Goal: Information Seeking & Learning: Learn about a topic

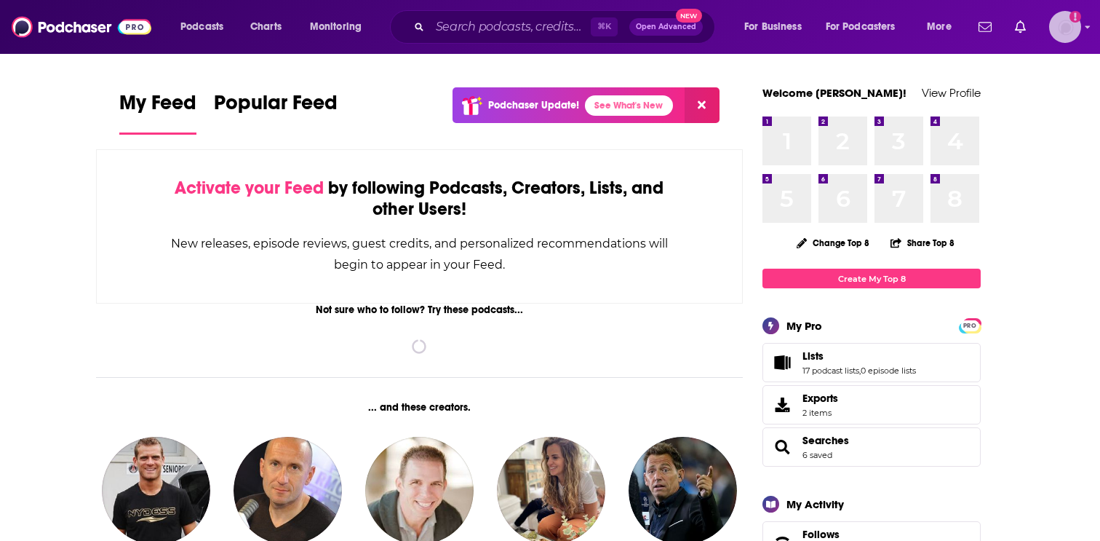
click at [1063, 30] on img "Logged in as EllaRoseMurphy" at bounding box center [1065, 27] width 32 height 32
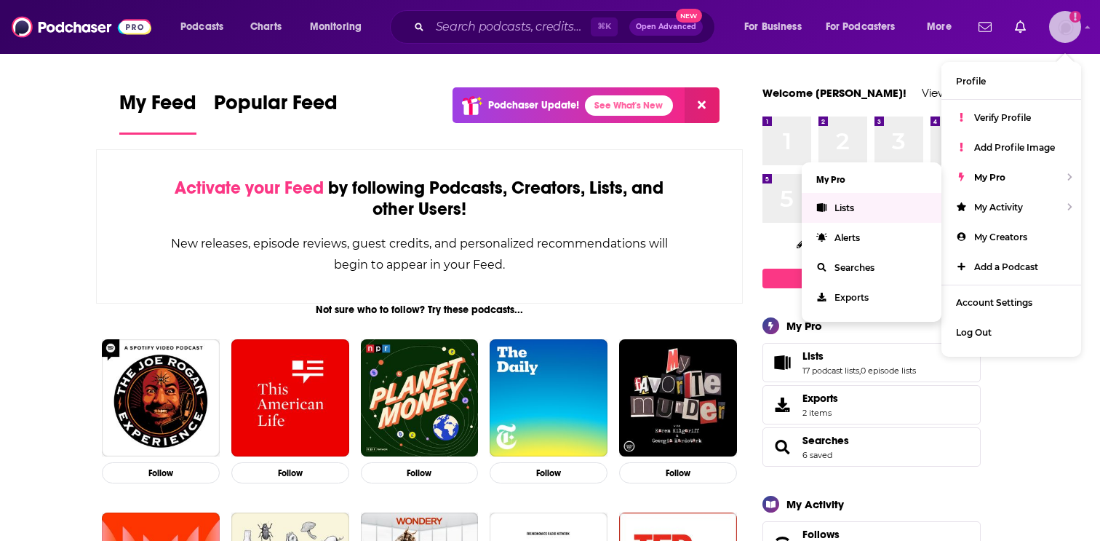
click at [894, 204] on link "Lists" at bounding box center [872, 208] width 140 height 30
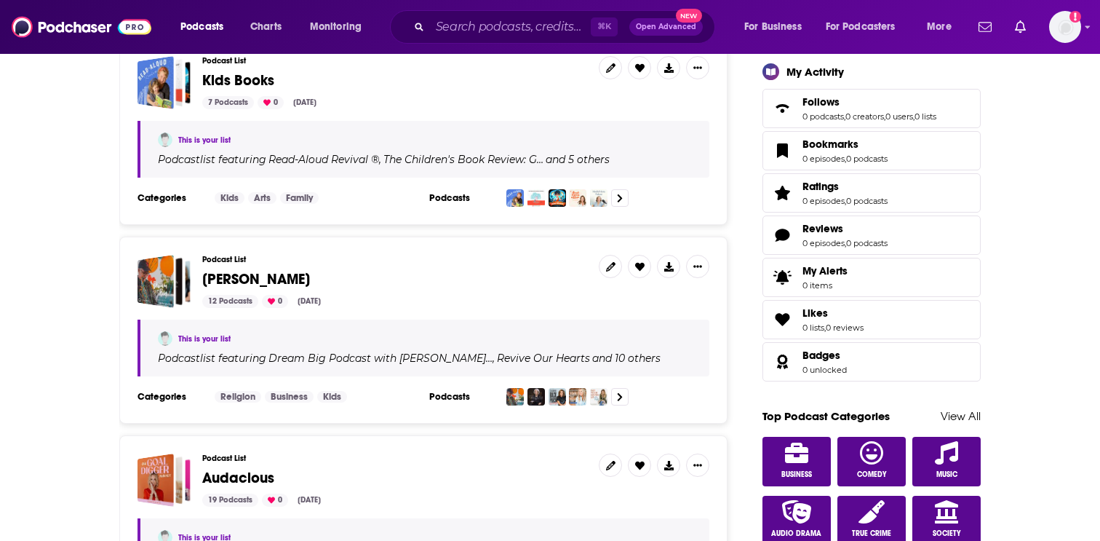
scroll to position [461, 0]
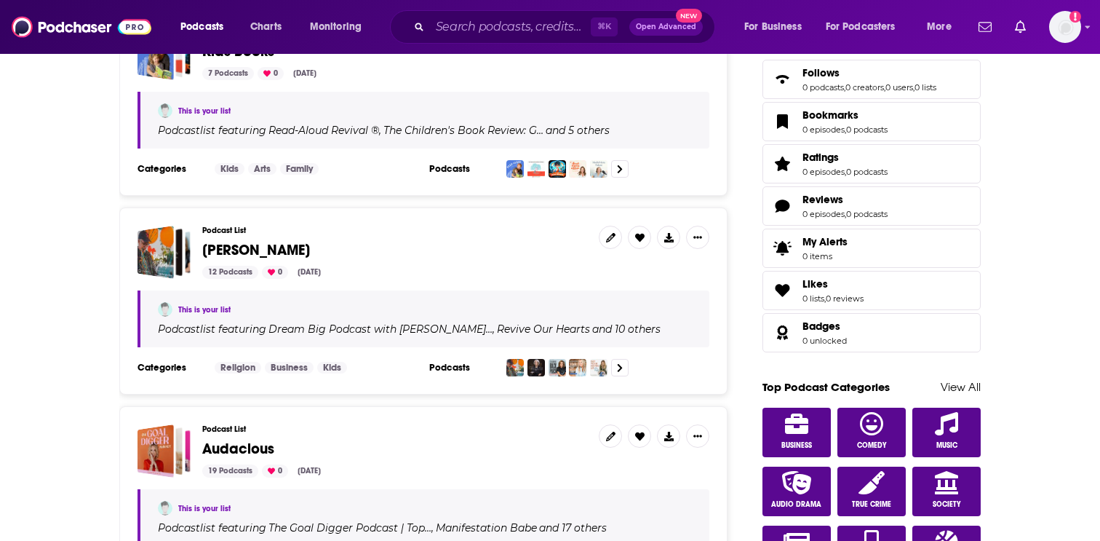
click at [278, 245] on span "Ginger Stache" at bounding box center [256, 250] width 108 height 18
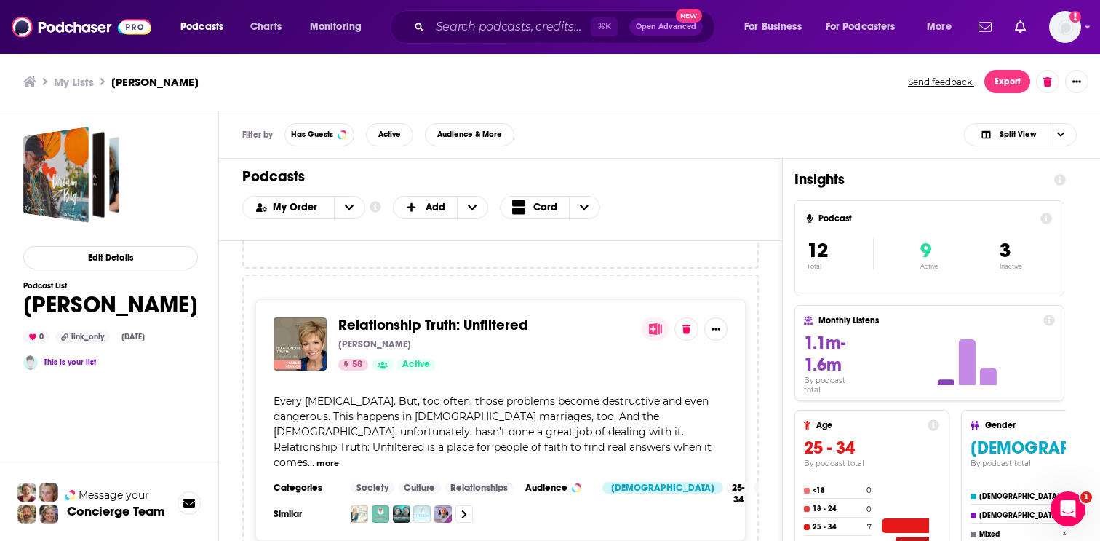
scroll to position [3191, 0]
click at [399, 319] on div "Relationship Truth: Unfiltered Leslie Vernick 58 Active" at bounding box center [484, 345] width 292 height 53
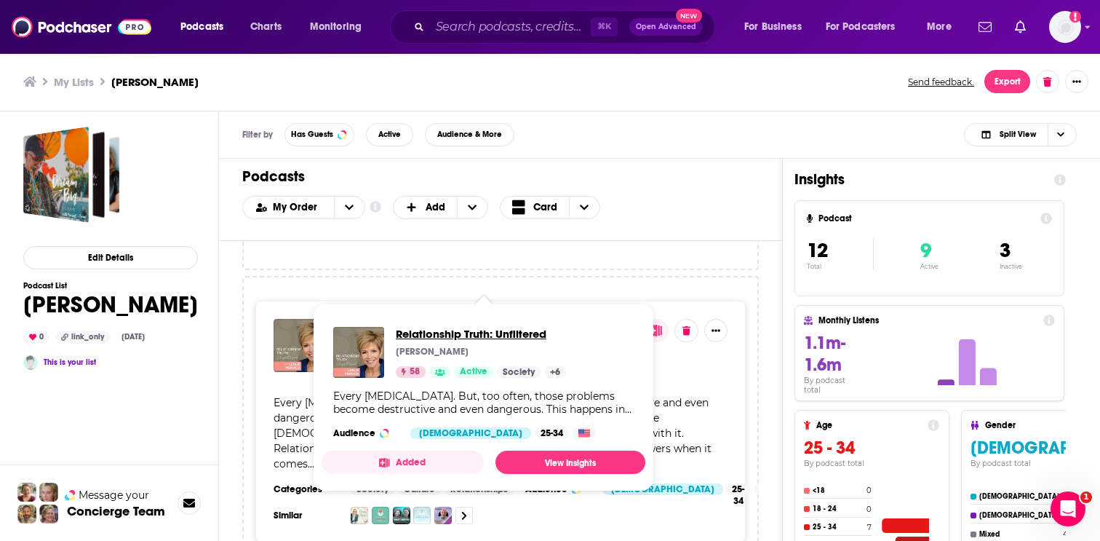
click at [406, 333] on span "Relationship Truth: Unfiltered" at bounding box center [481, 334] width 170 height 14
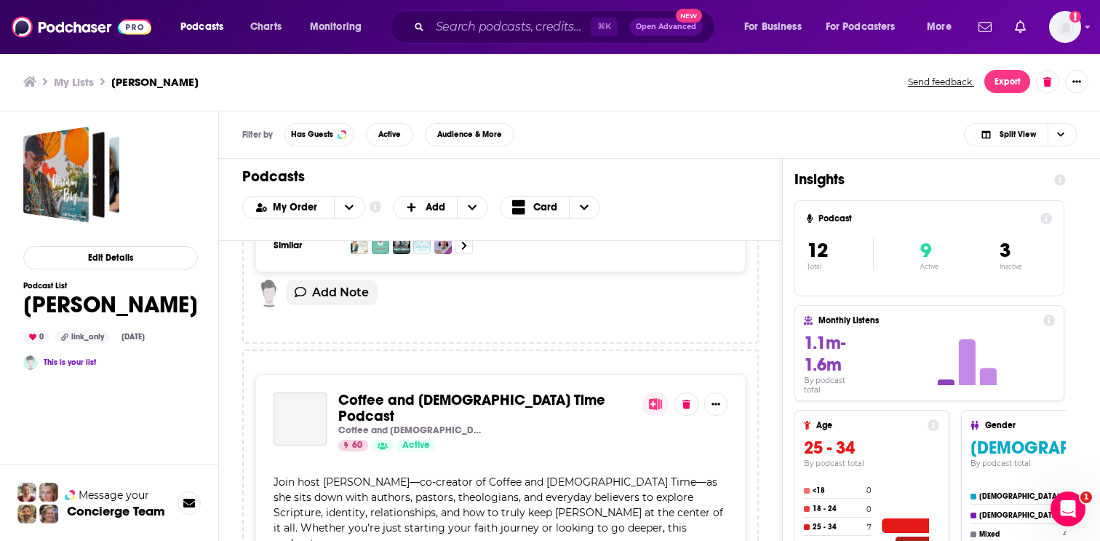
scroll to position [3476, 0]
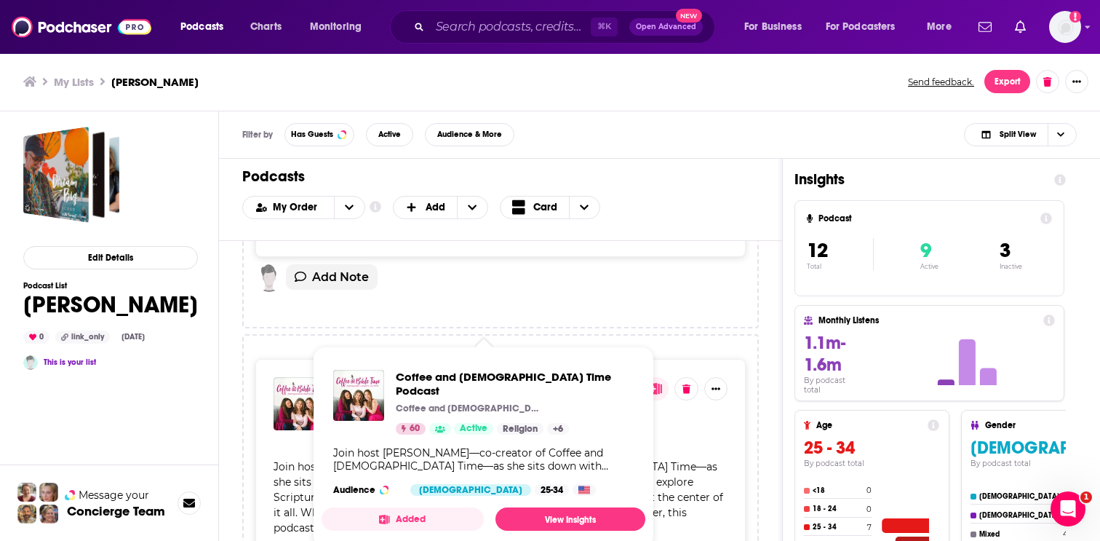
click at [361, 375] on span "Coffee and Bible Time Podcast" at bounding box center [471, 392] width 267 height 34
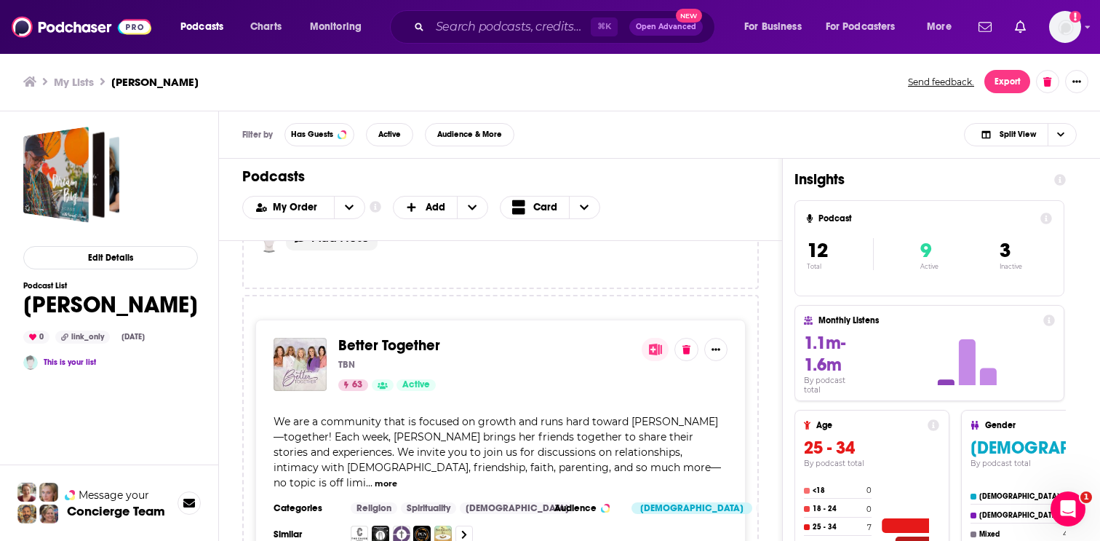
scroll to position [2813, 0]
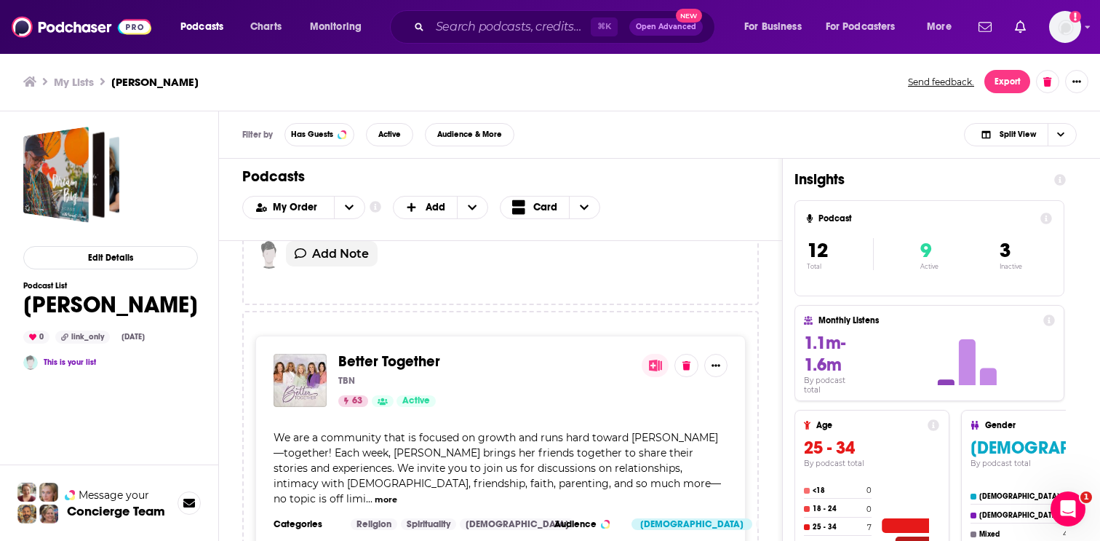
click at [379, 352] on span "Better Together" at bounding box center [389, 361] width 102 height 18
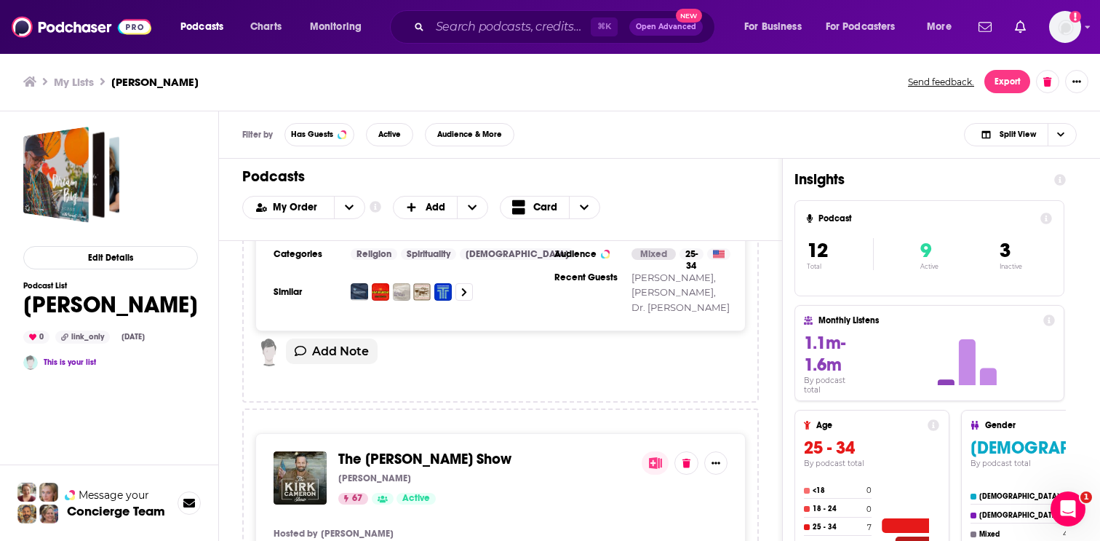
scroll to position [2001, 0]
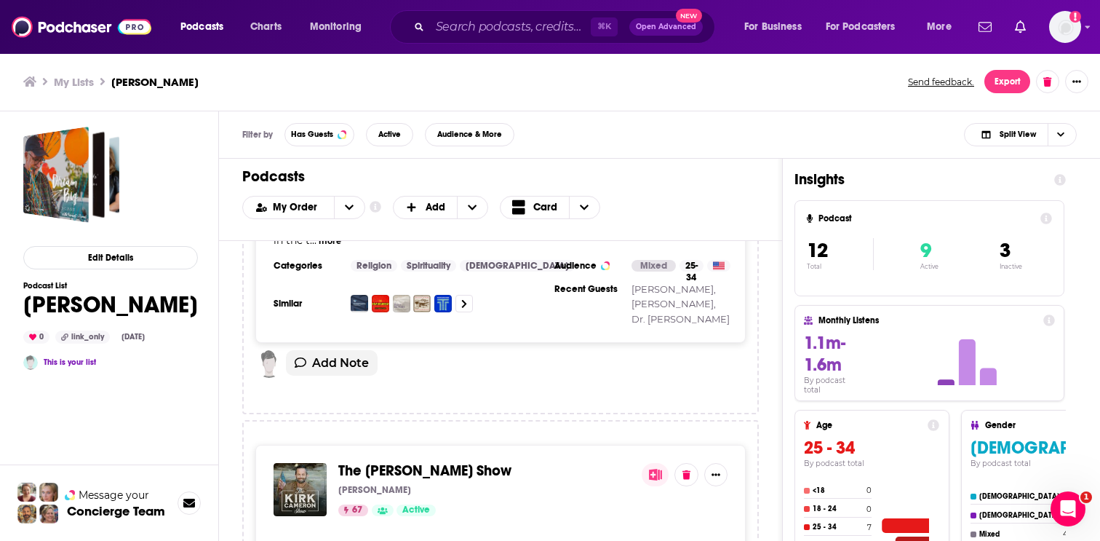
click at [367, 461] on span "The [PERSON_NAME] Show" at bounding box center [424, 470] width 173 height 18
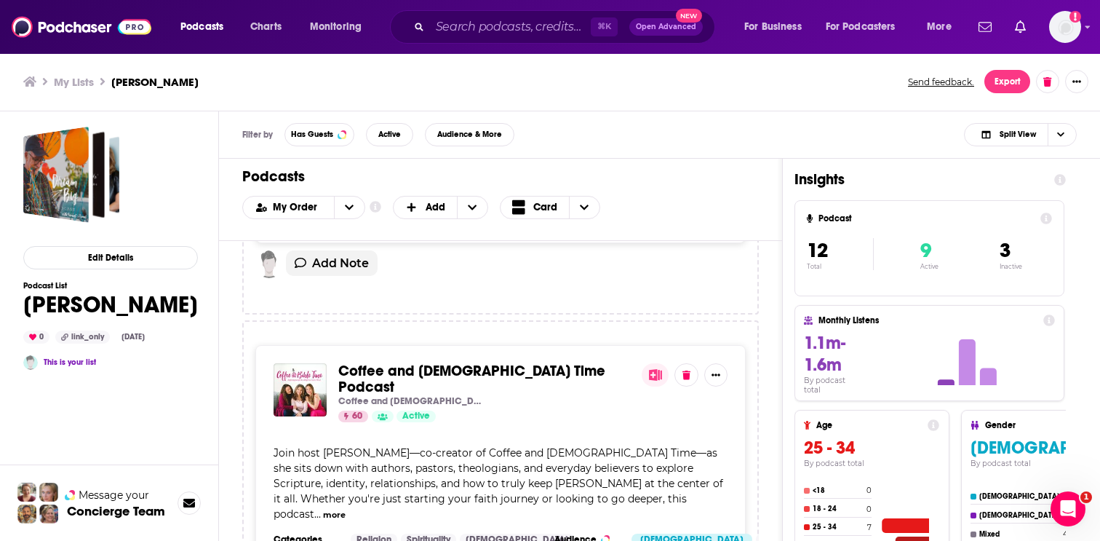
scroll to position [3503, 0]
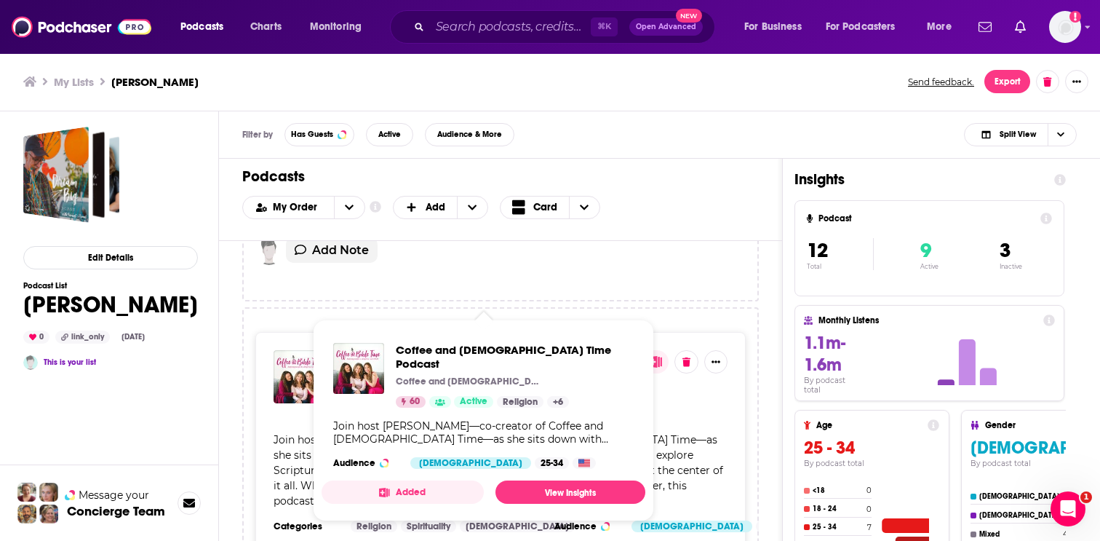
click at [412, 349] on span "Coffee and Bible Time Podcast" at bounding box center [471, 366] width 267 height 34
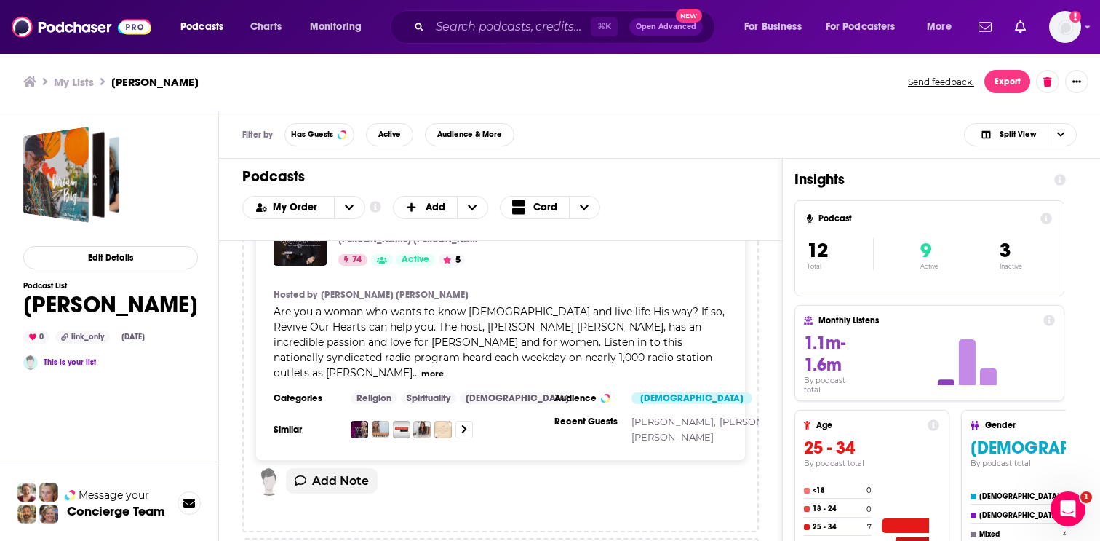
scroll to position [589, 0]
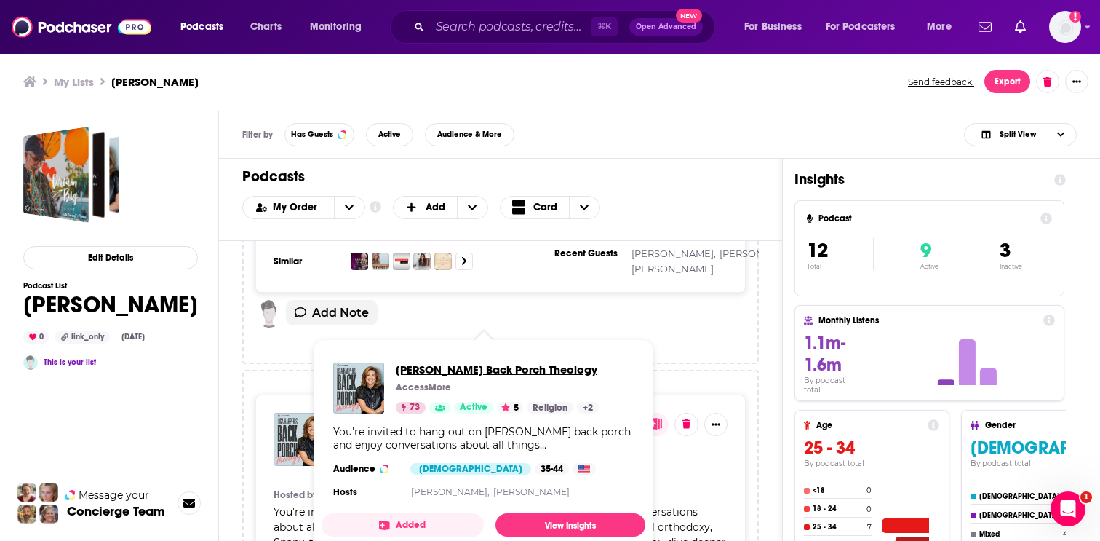
click at [416, 367] on span "Lisa Harper's Back Porch Theology" at bounding box center [497, 369] width 203 height 14
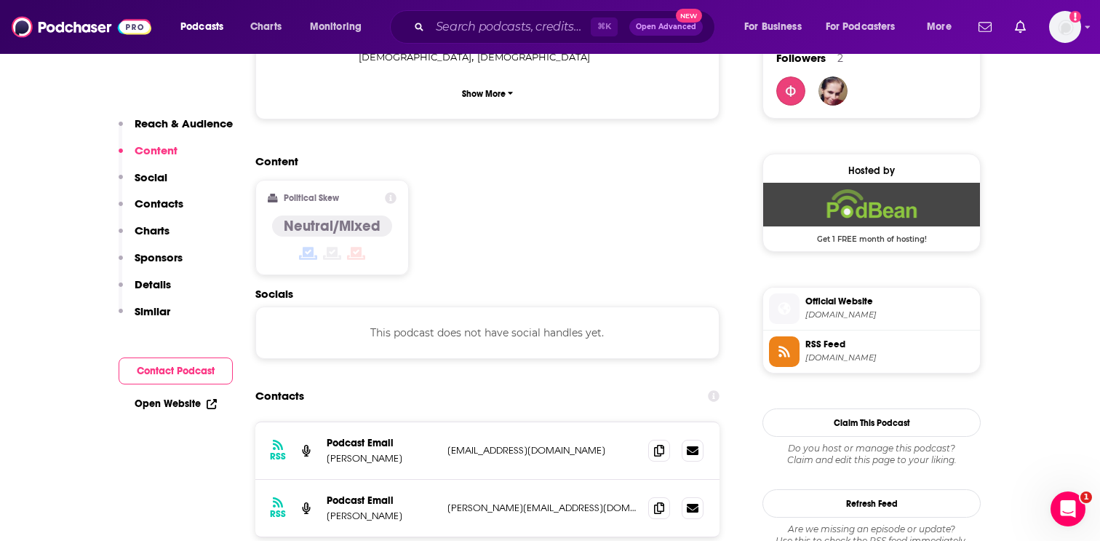
scroll to position [1083, 0]
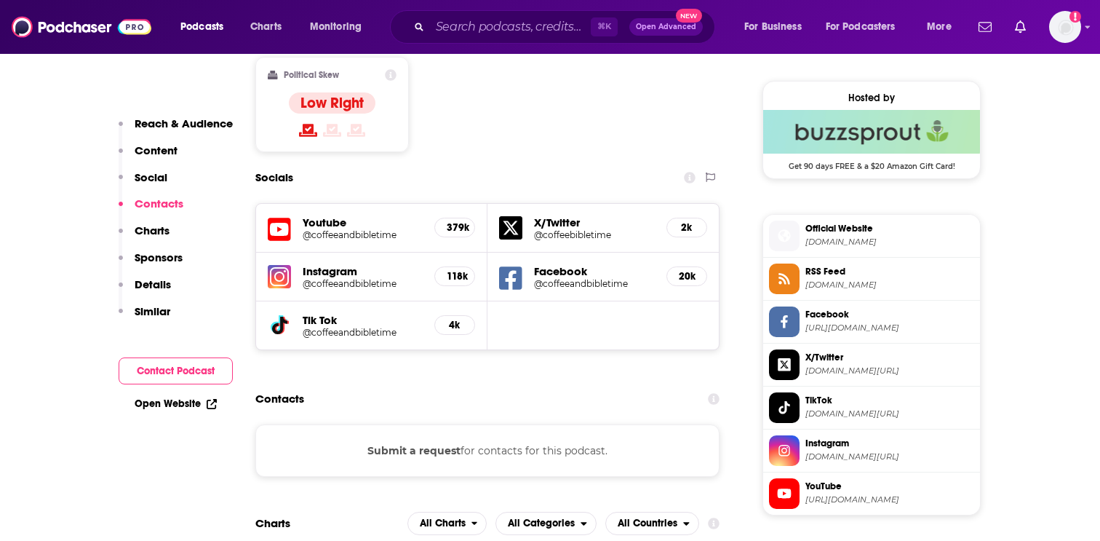
scroll to position [1155, 0]
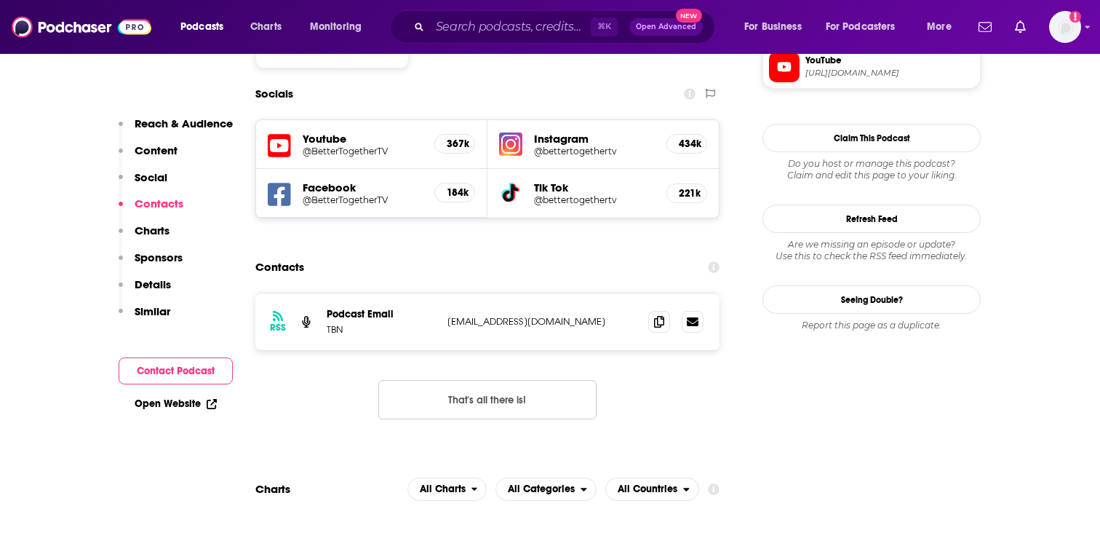
scroll to position [1276, 0]
